Goal: Task Accomplishment & Management: Use online tool/utility

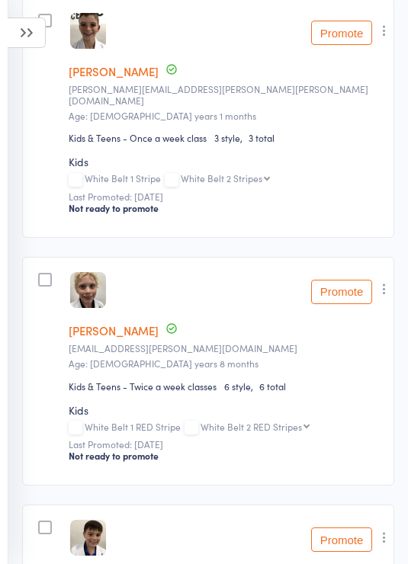
click at [341, 294] on button "Promote" at bounding box center [341, 292] width 61 height 24
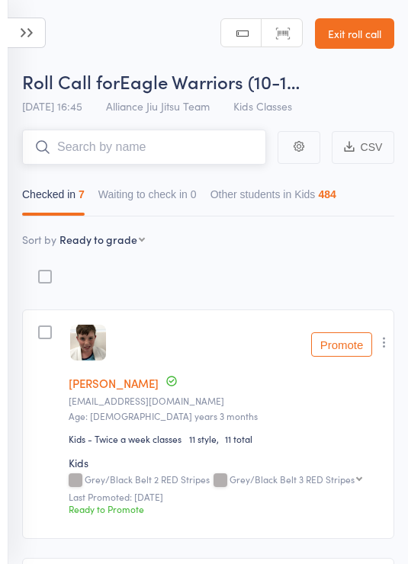
click at [172, 143] on input "search" at bounding box center [144, 147] width 244 height 35
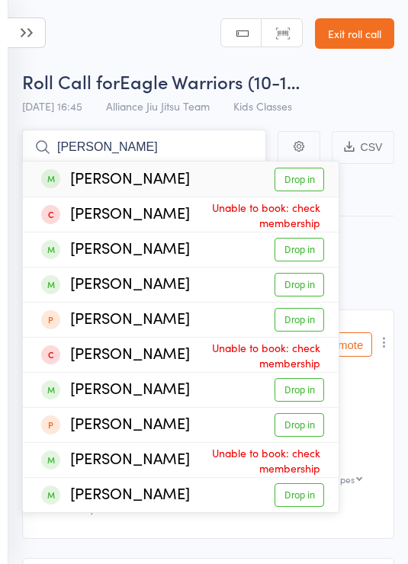
type input "[PERSON_NAME]"
click at [302, 185] on link "Drop in" at bounding box center [300, 180] width 50 height 24
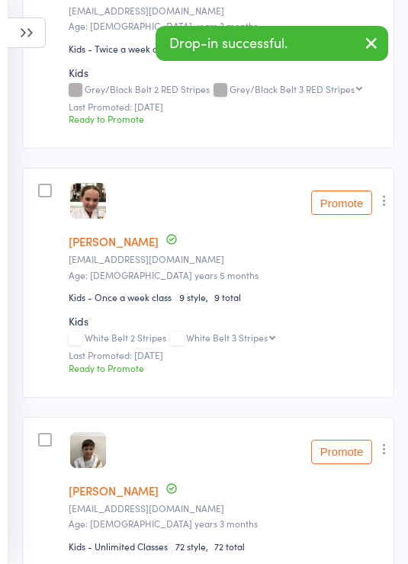
scroll to position [393, 0]
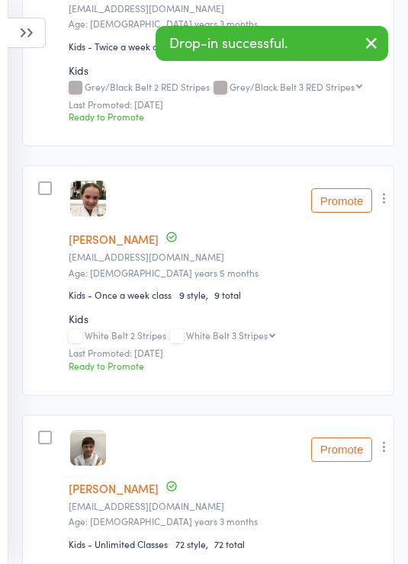
click at [392, 202] on icon "button" at bounding box center [384, 198] width 15 height 15
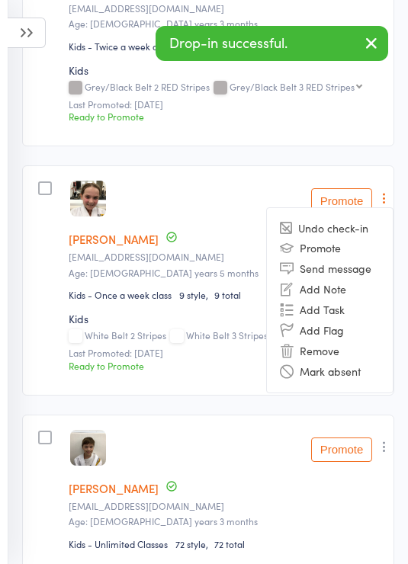
click at [338, 355] on li "Remove" at bounding box center [330, 351] width 126 height 21
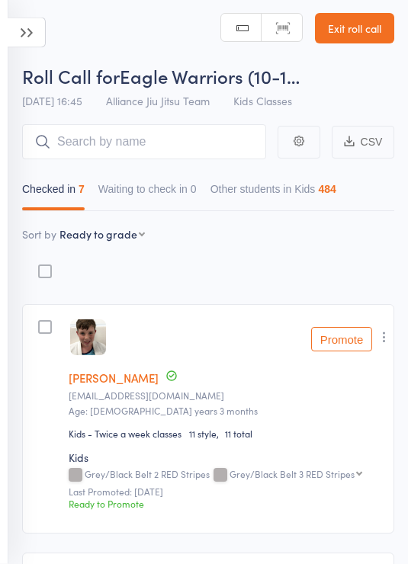
scroll to position [0, 0]
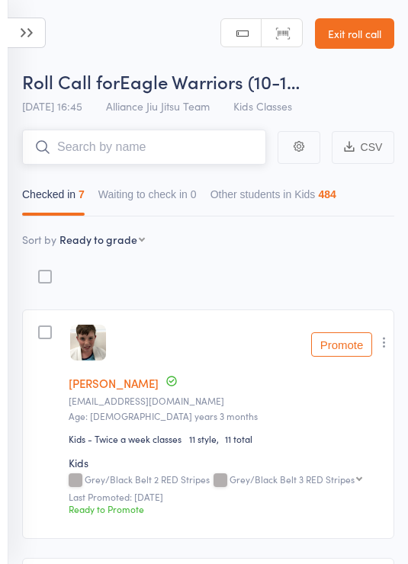
click at [213, 145] on input "search" at bounding box center [144, 147] width 244 height 35
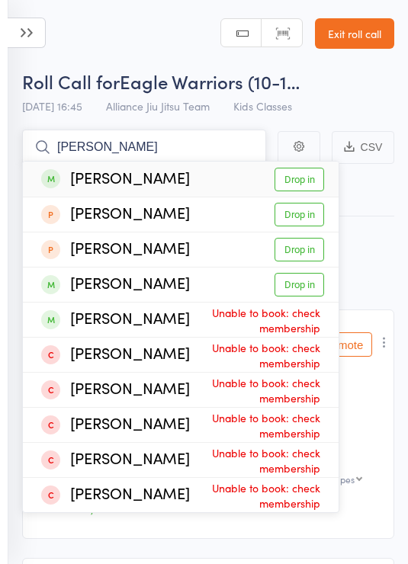
type input "[PERSON_NAME]"
click at [310, 178] on link "Drop in" at bounding box center [300, 180] width 50 height 24
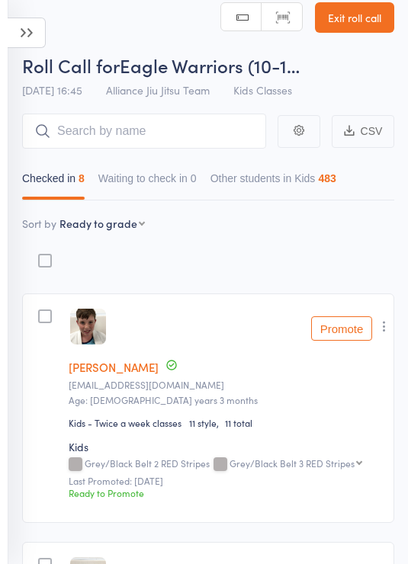
scroll to position [21, 0]
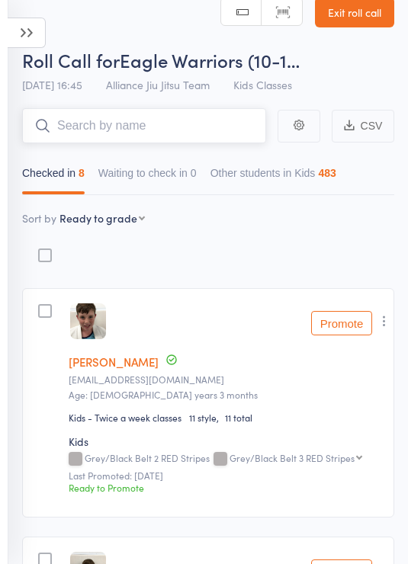
click at [171, 129] on input "search" at bounding box center [144, 125] width 244 height 35
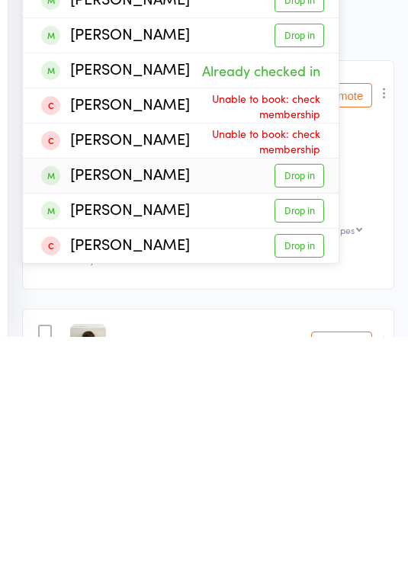
type input "[PERSON_NAME]"
click at [308, 392] on link "Drop in" at bounding box center [300, 404] width 50 height 24
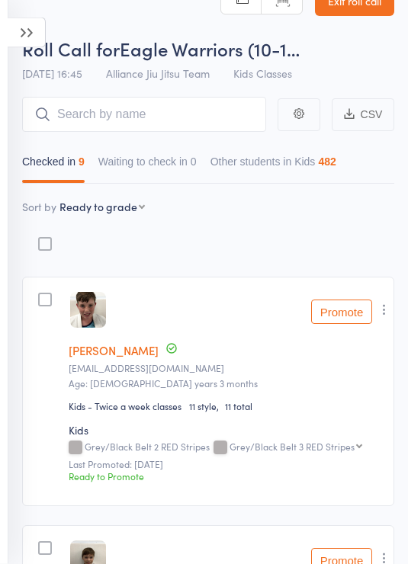
scroll to position [0, 0]
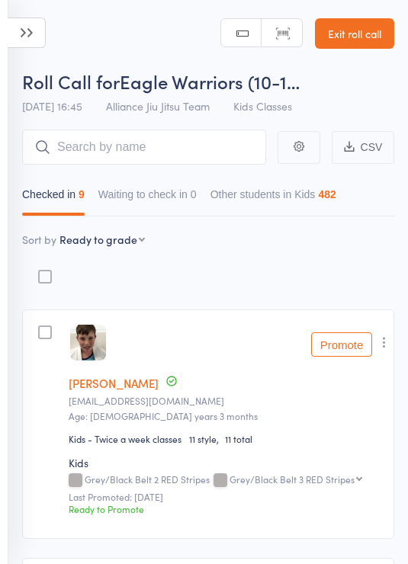
click at [2, 17] on aside "Events for [DATE] [DATE] [DATE] Sun Mon Tue Wed Thu Fri Sat 31 27 28 29 30 31 0…" at bounding box center [4, 282] width 8 height 564
click at [31, 27] on icon at bounding box center [27, 33] width 38 height 31
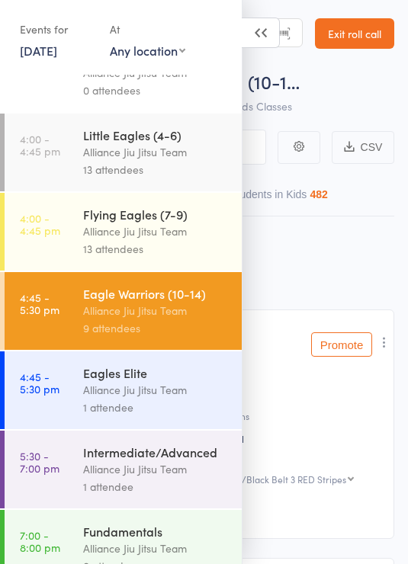
scroll to position [128, 0]
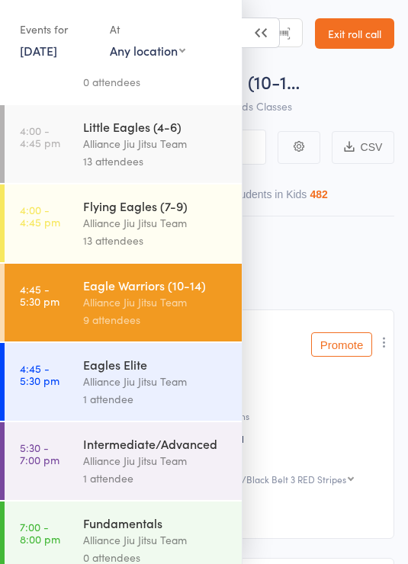
click at [185, 470] on div "Alliance Jiu Jitsu Team" at bounding box center [156, 461] width 146 height 18
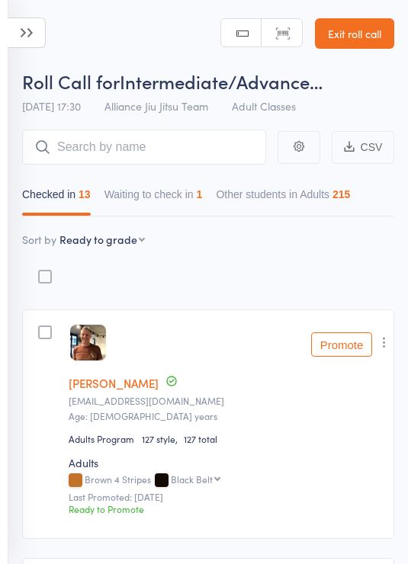
click at [201, 202] on button "Waiting to check in 1" at bounding box center [153, 198] width 98 height 35
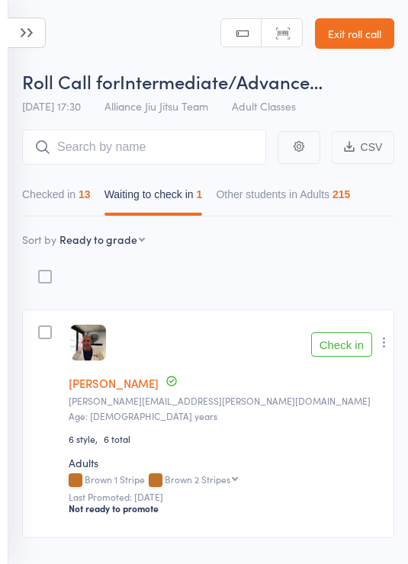
click at [351, 339] on button "Check in" at bounding box center [341, 344] width 61 height 24
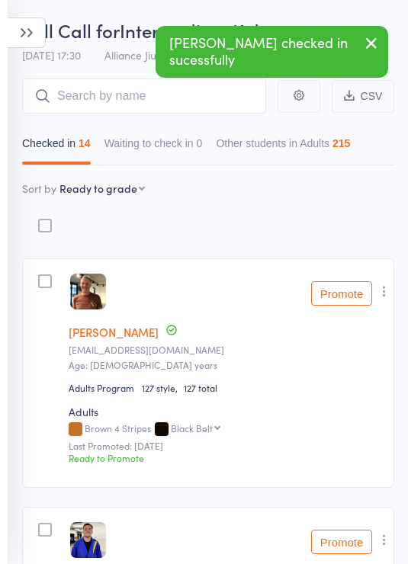
scroll to position [94, 0]
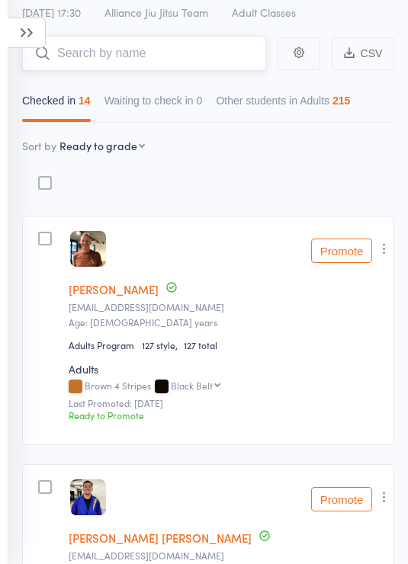
click at [174, 46] on input "search" at bounding box center [144, 53] width 244 height 35
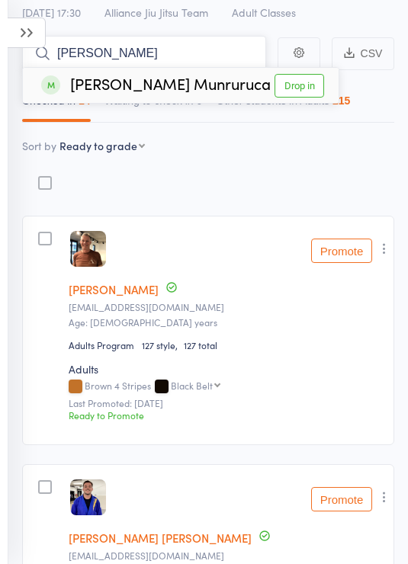
type input "[PERSON_NAME]"
click at [304, 88] on link "Drop in" at bounding box center [300, 86] width 50 height 24
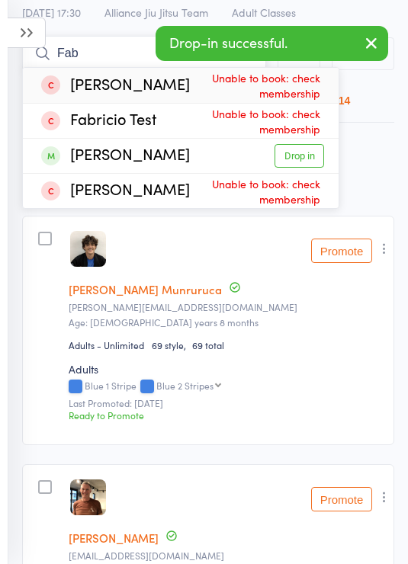
type input "Fab"
click at [316, 148] on link "Drop in" at bounding box center [300, 156] width 50 height 24
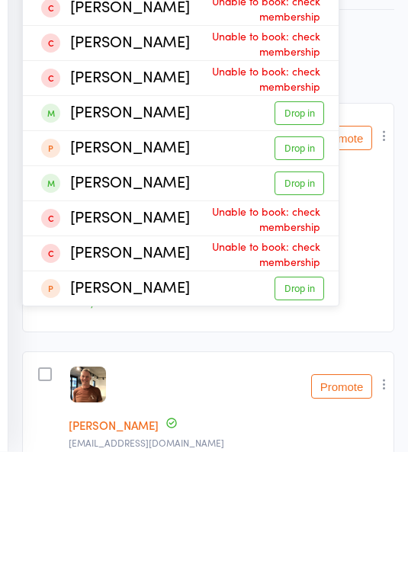
scroll to position [10, 0]
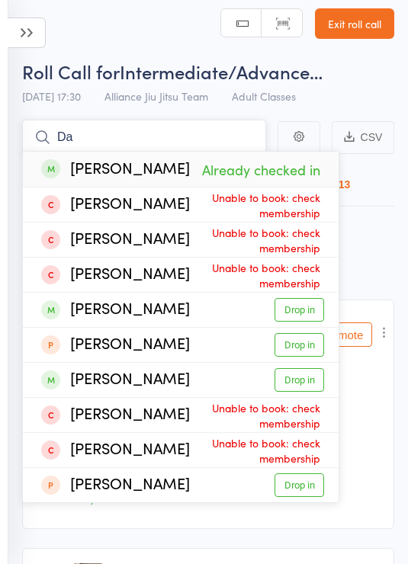
type input "D"
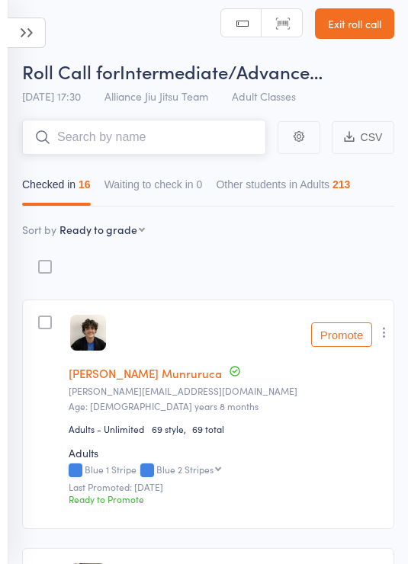
type input "D"
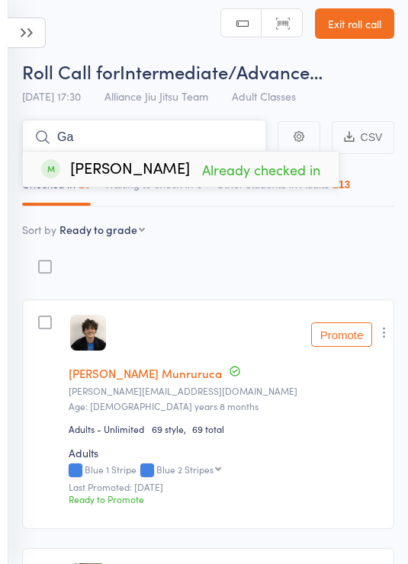
type input "G"
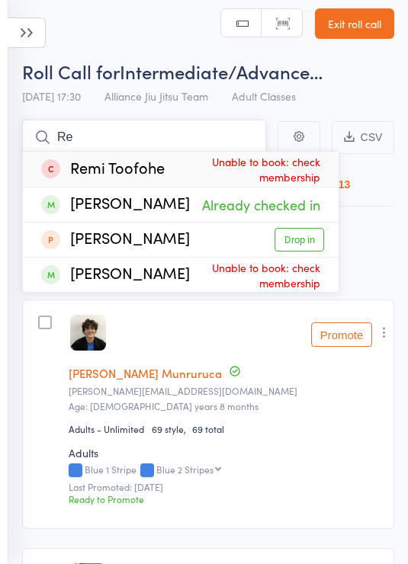
type input "R"
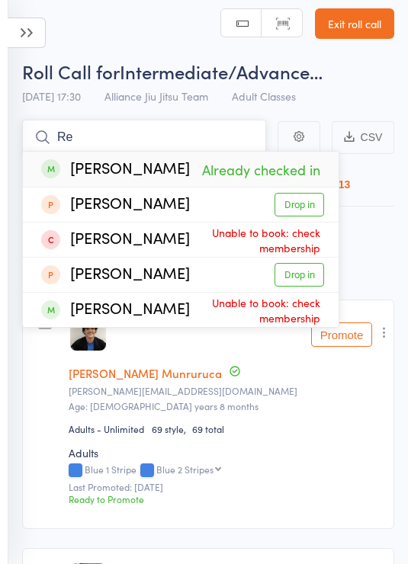
type input "R"
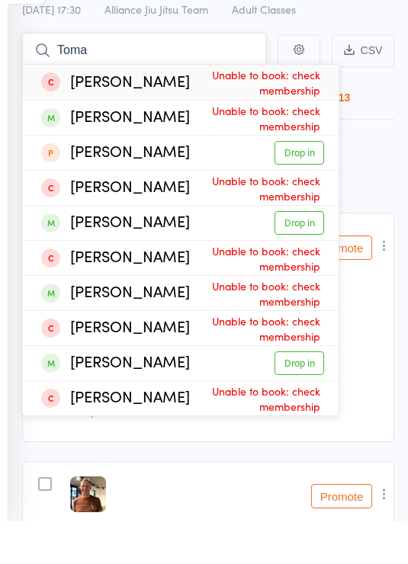
scroll to position [0, 0]
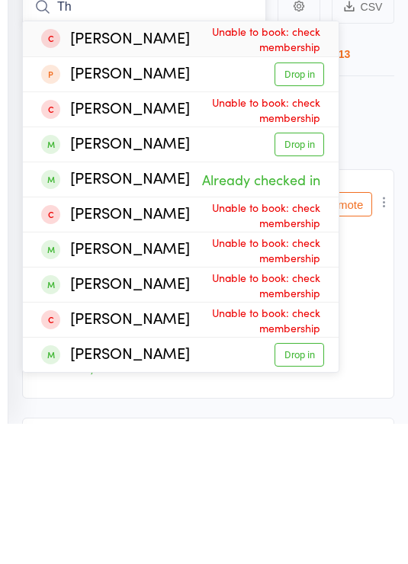
type input "T"
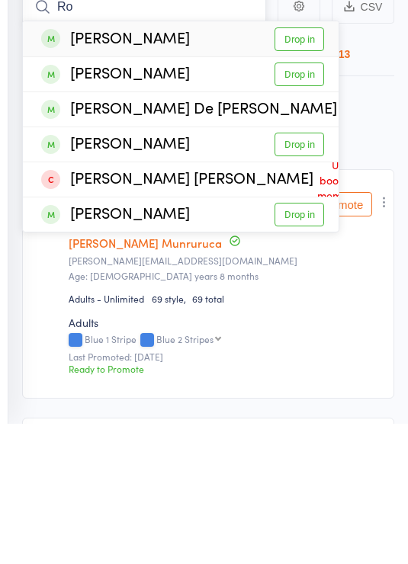
type input "R"
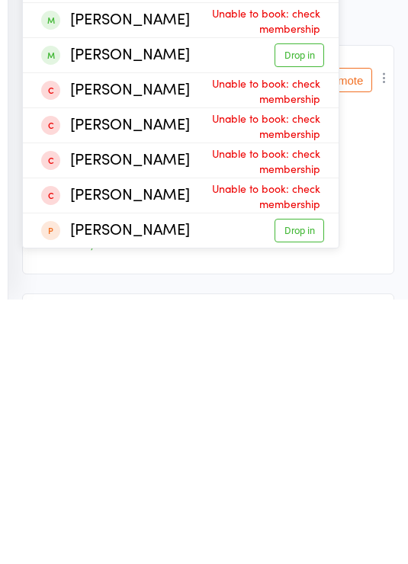
type input "O"
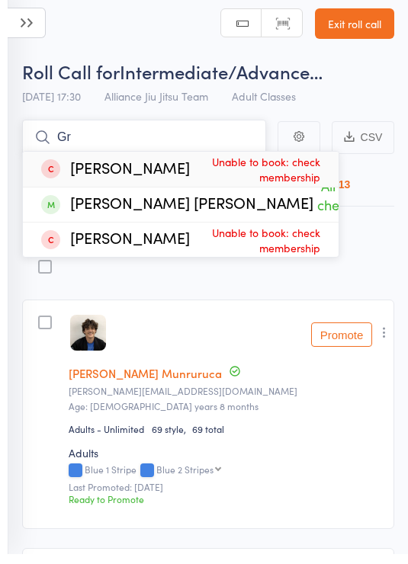
type input "G"
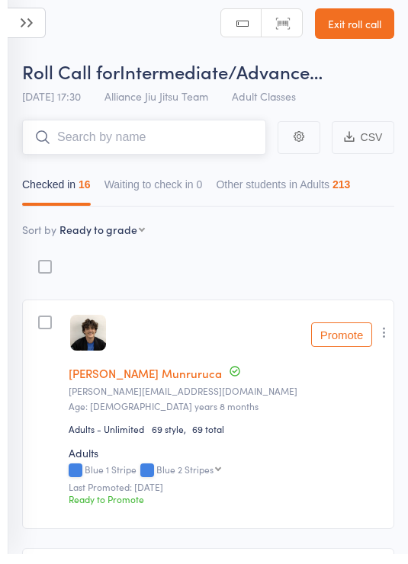
type input "F"
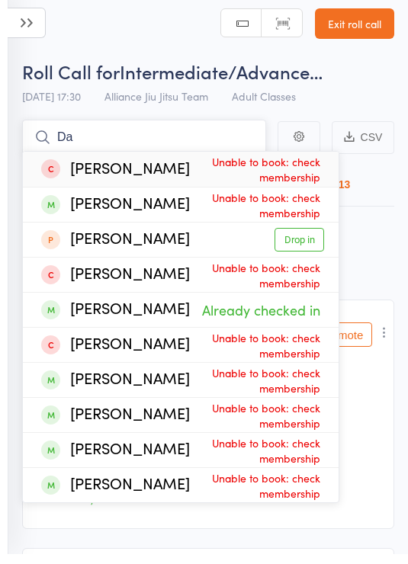
type input "D"
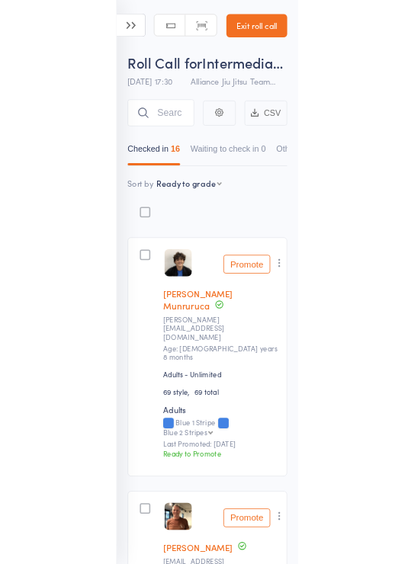
scroll to position [115, 0]
